Goal: Task Accomplishment & Management: Use online tool/utility

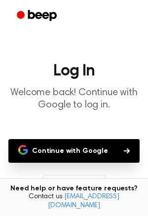
click at [118, 153] on button "Continue with Google" at bounding box center [73, 151] width 131 height 24
click at [118, 155] on button "Continue with Google" at bounding box center [73, 151] width 131 height 24
click at [86, 141] on button "Continue with Google" at bounding box center [73, 151] width 131 height 24
click at [71, 139] on button "Continue with Google" at bounding box center [73, 151] width 131 height 24
click at [88, 151] on button "Continue with Google" at bounding box center [73, 151] width 131 height 24
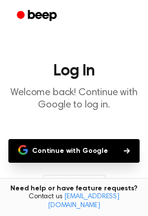
click at [89, 155] on button "Continue with Google" at bounding box center [73, 151] width 131 height 24
